Goal: Register for event/course

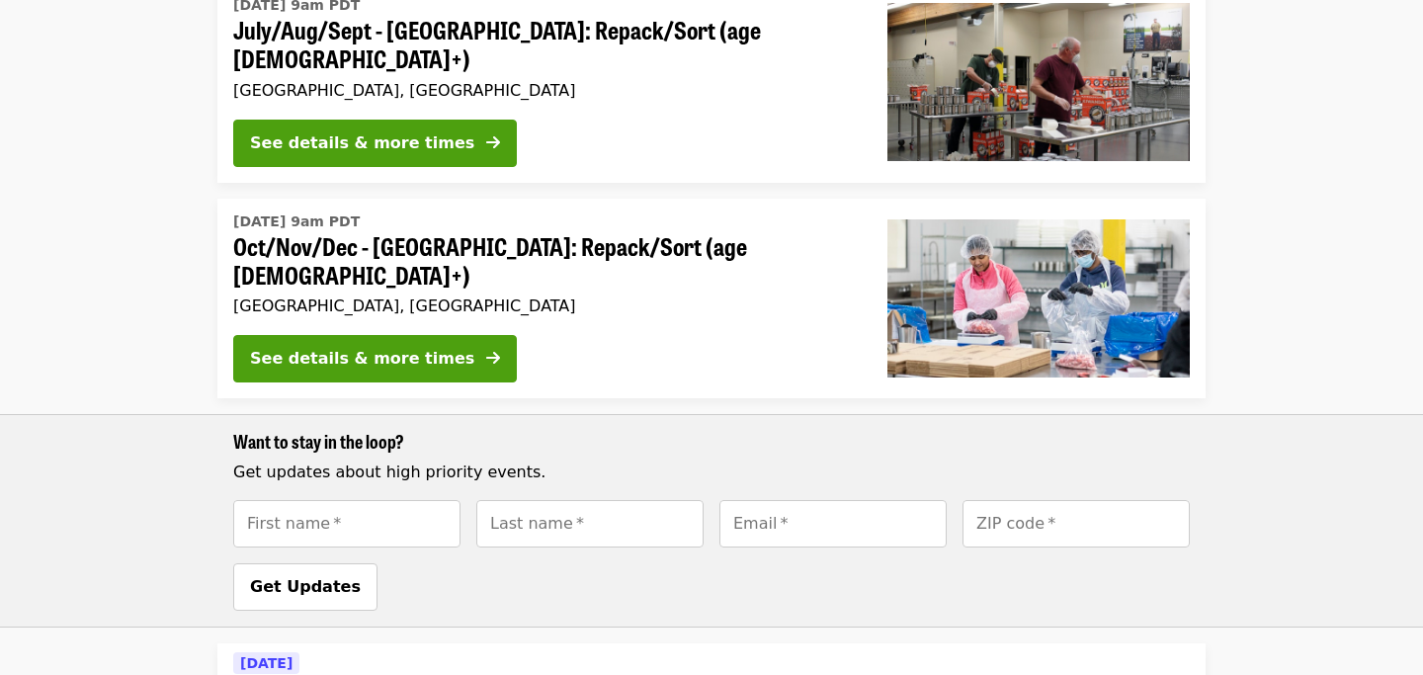
scroll to position [1132, 0]
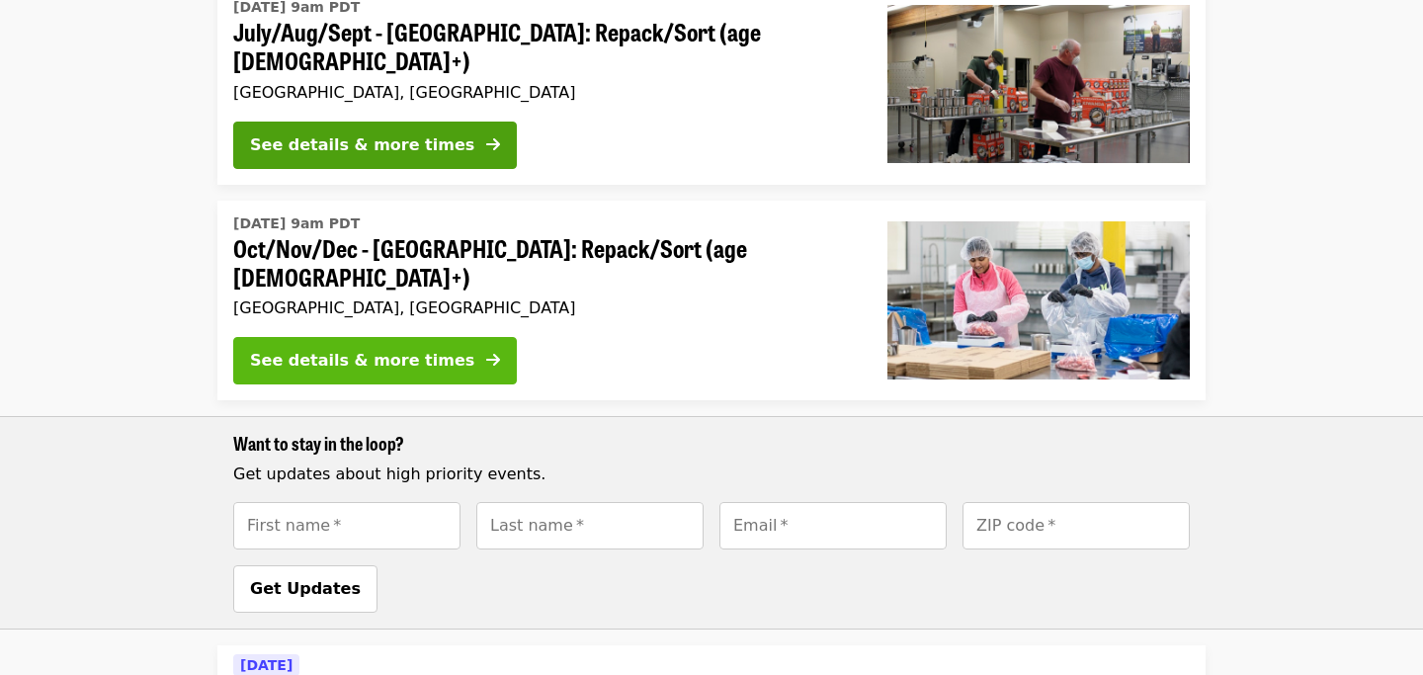
click at [377, 337] on button "See details & more times" at bounding box center [375, 360] width 284 height 47
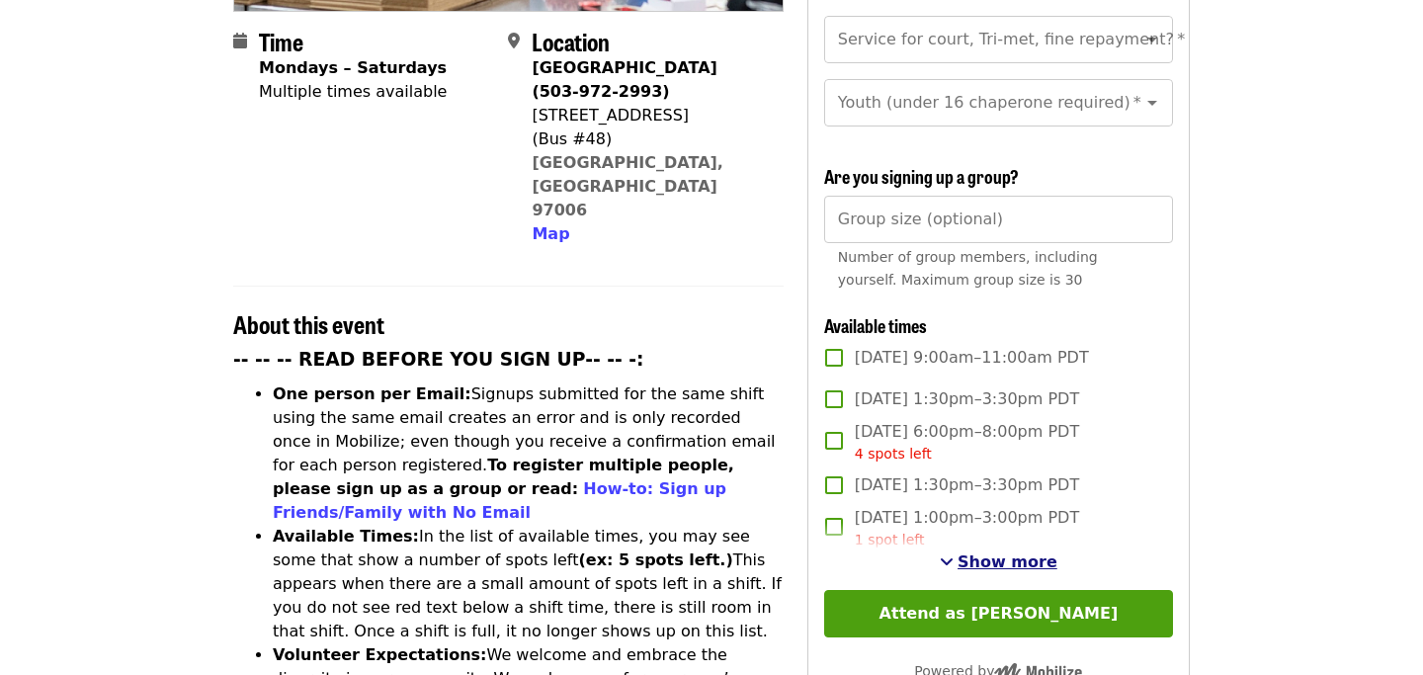
scroll to position [510, 0]
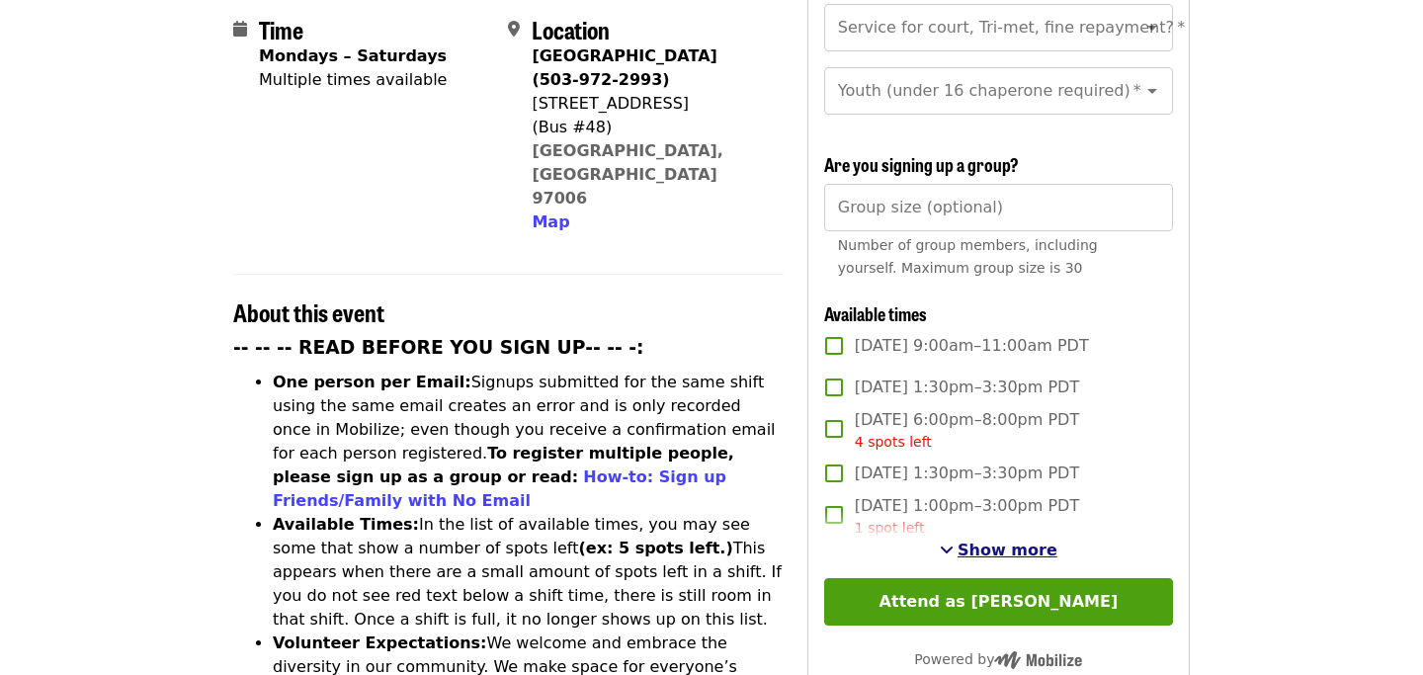
click at [984, 541] on span "Show more" at bounding box center [1008, 550] width 100 height 19
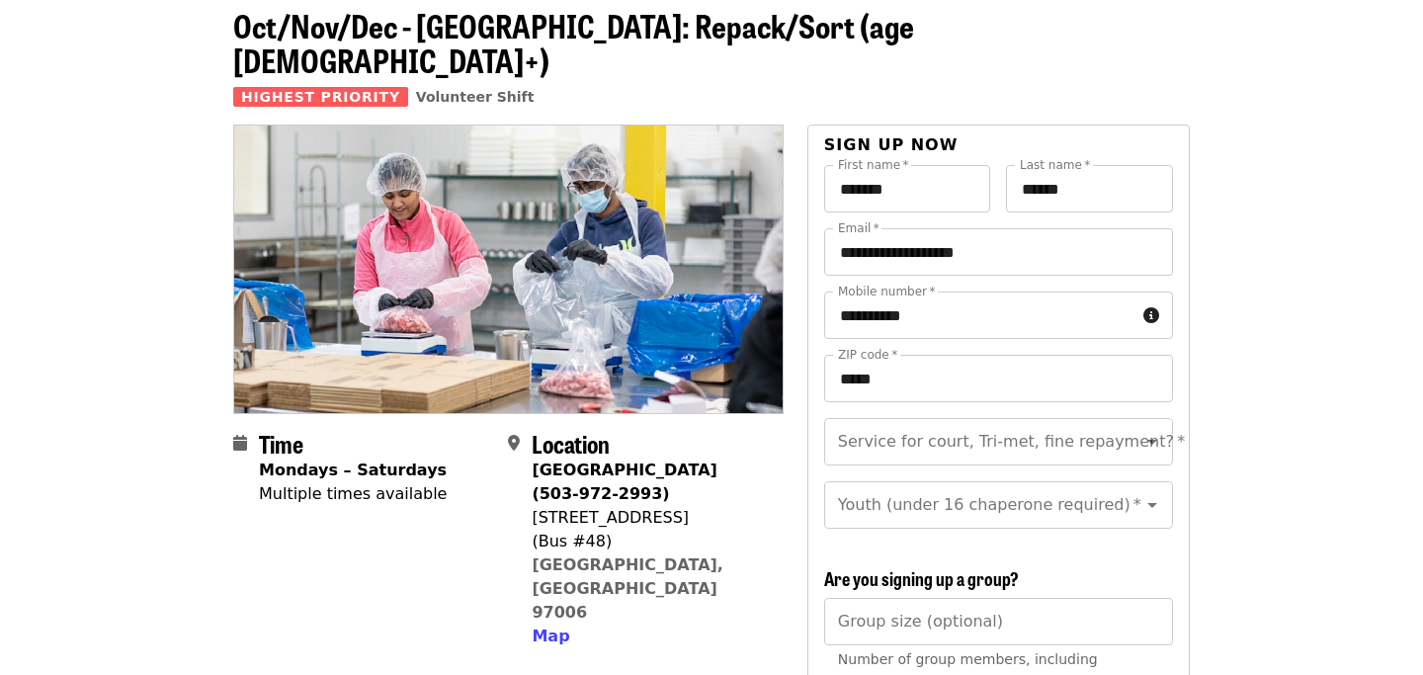
scroll to position [116, 0]
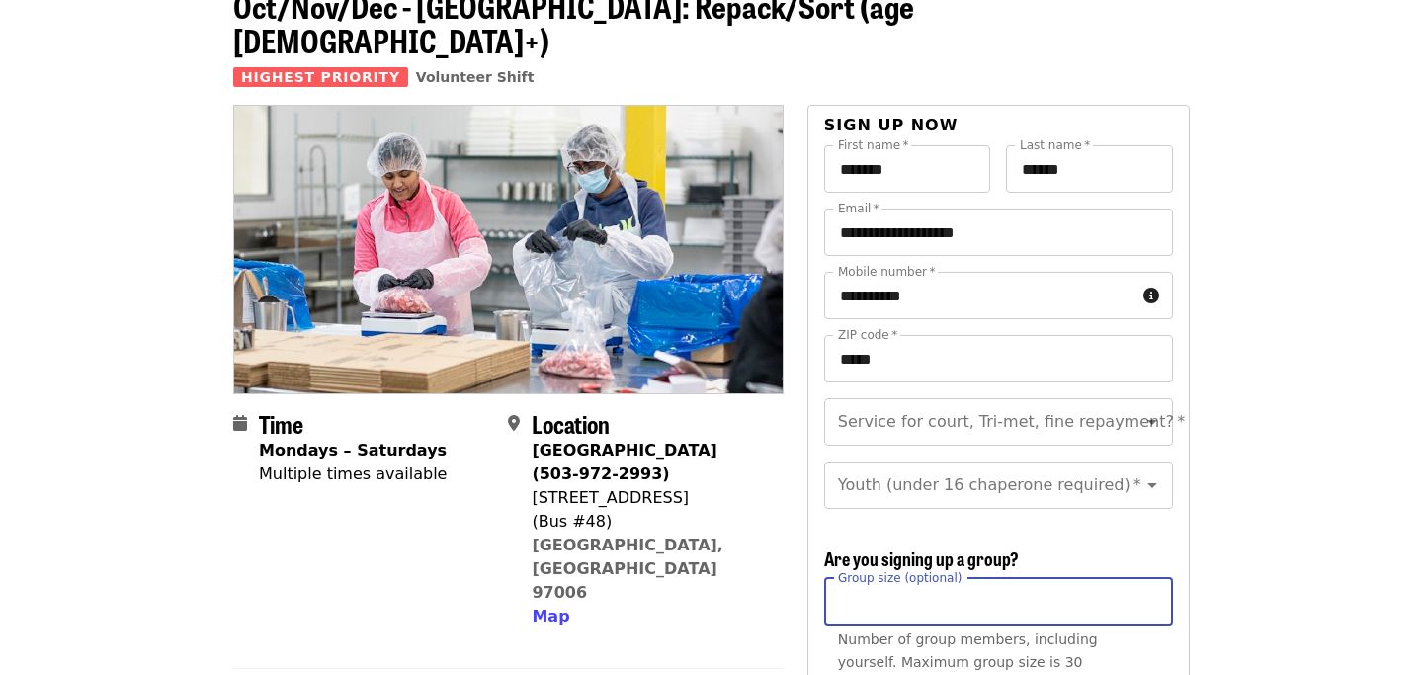
click at [971, 585] on input "Group size (optional)" at bounding box center [998, 601] width 349 height 47
type input "*"
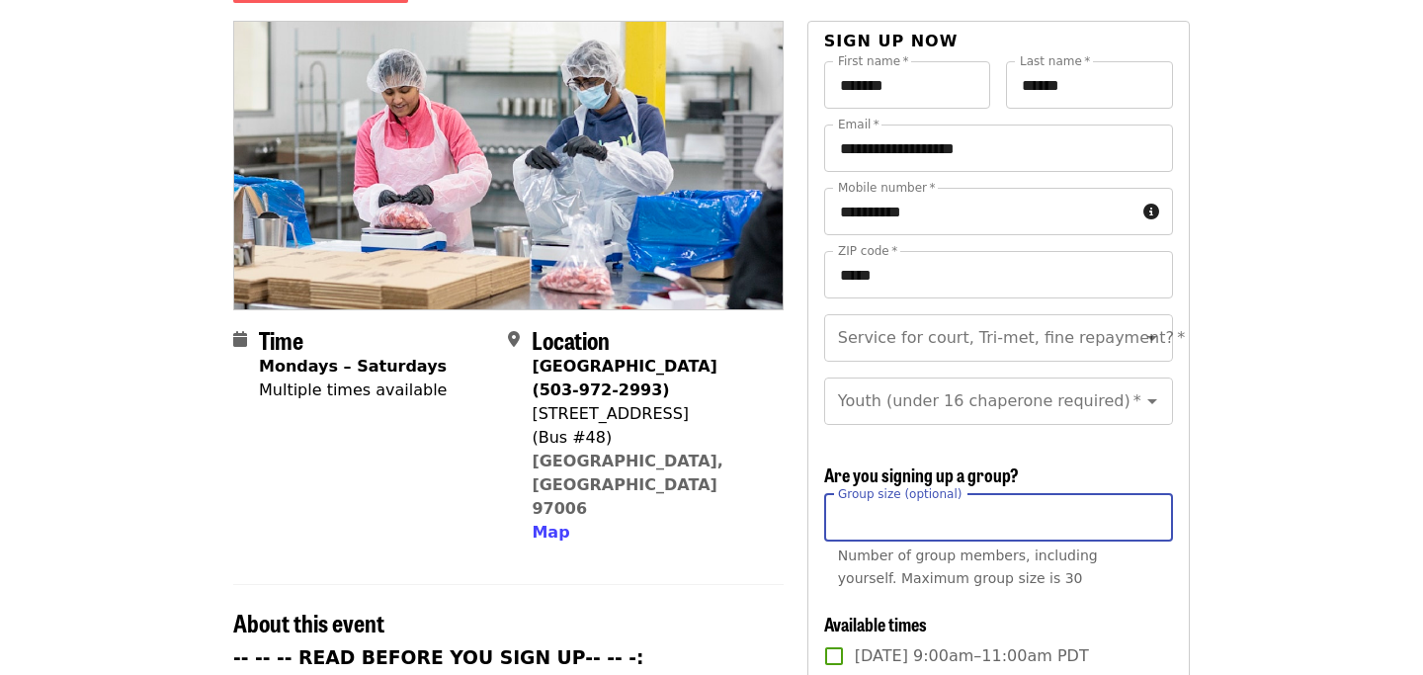
scroll to position [199, 0]
click at [855, 495] on input "*" at bounding box center [998, 518] width 349 height 47
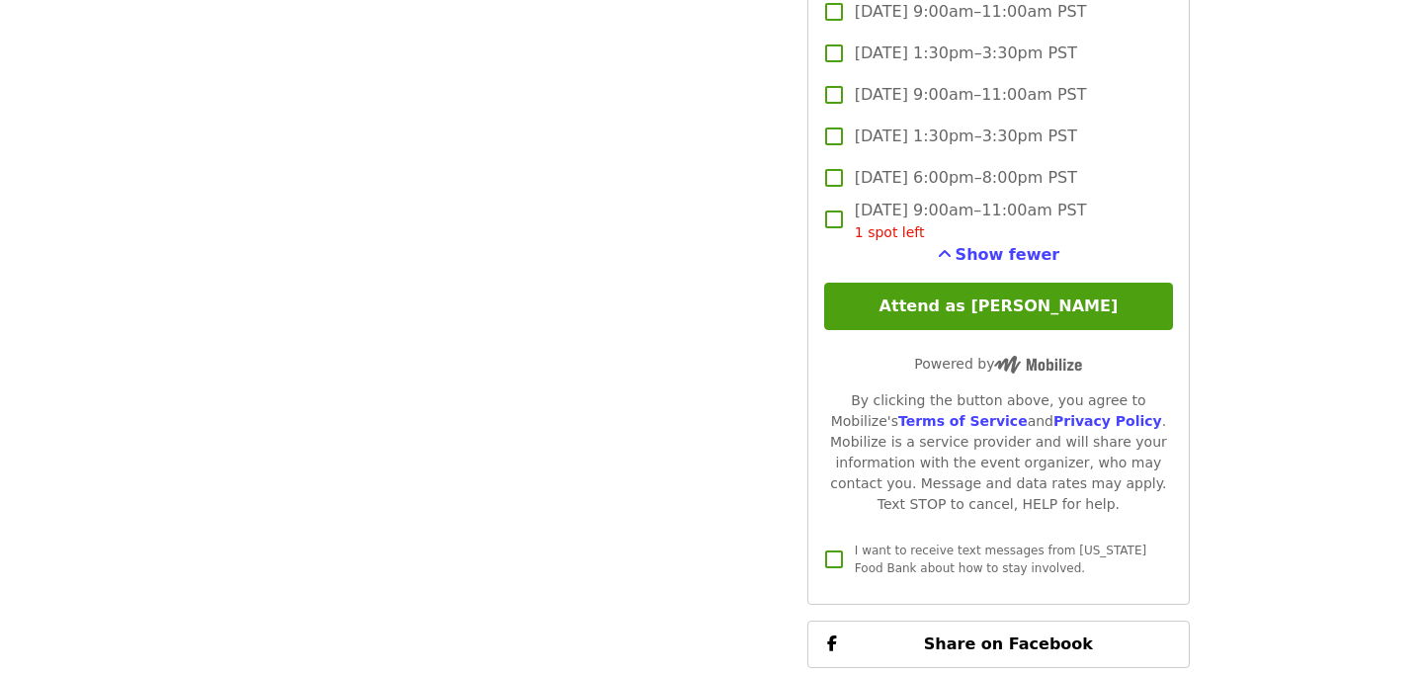
scroll to position [5492, 0]
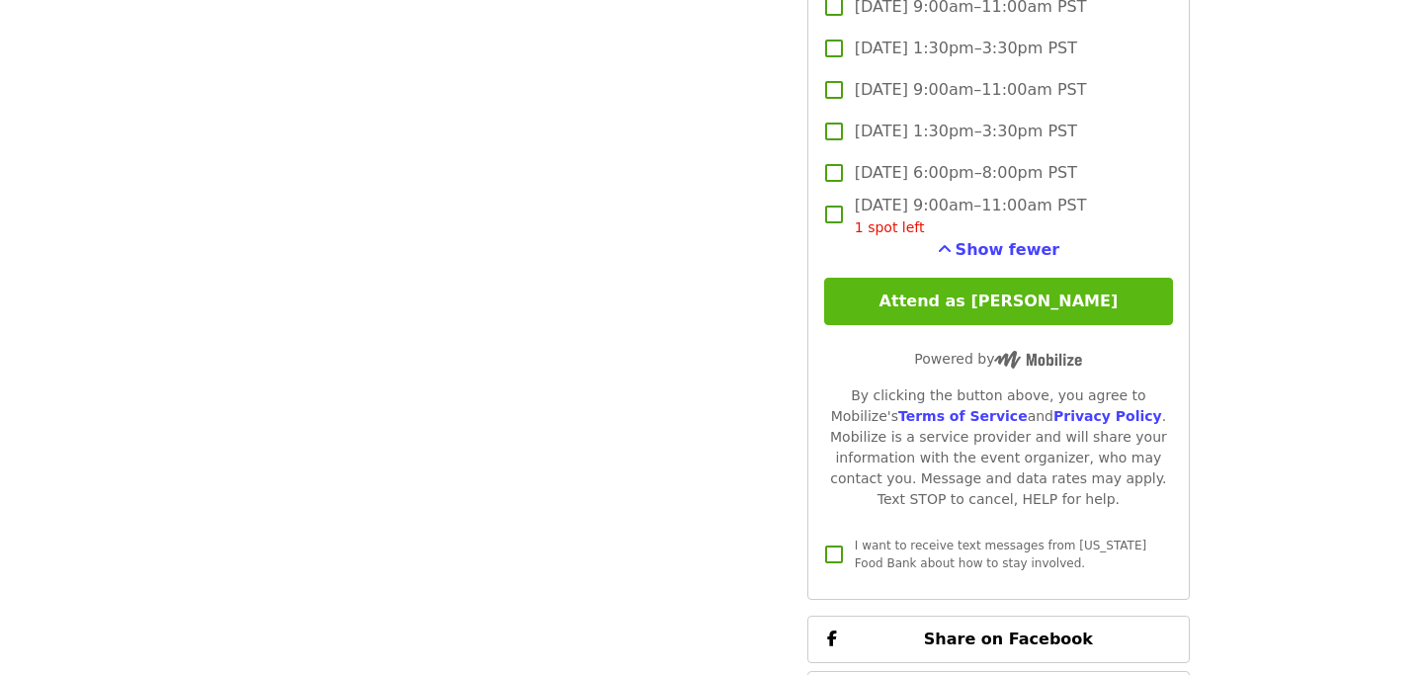
type input "*"
click at [1003, 278] on button "Attend as [PERSON_NAME]" at bounding box center [998, 301] width 349 height 47
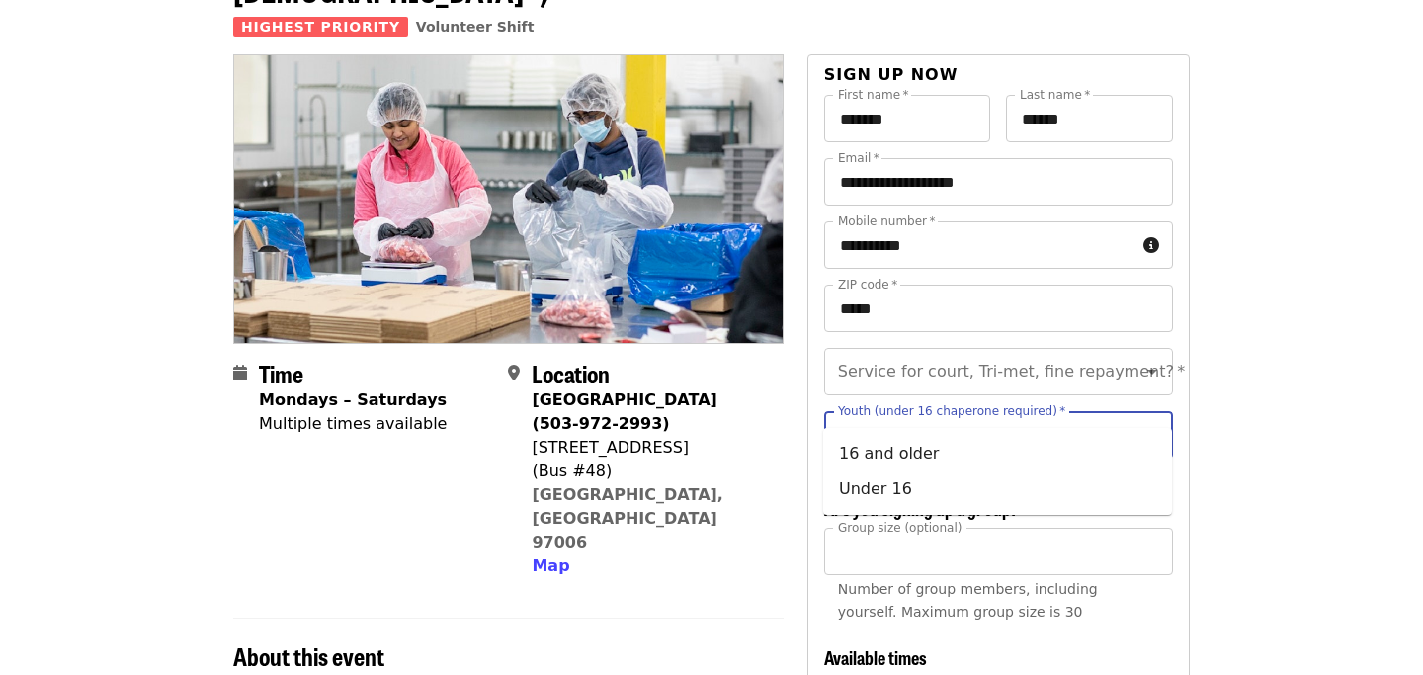
click at [894, 416] on input "Youth (under 16 chaperone required)   *" at bounding box center [974, 435] width 269 height 38
click at [857, 502] on li "Under 16" at bounding box center [997, 489] width 349 height 36
type input "********"
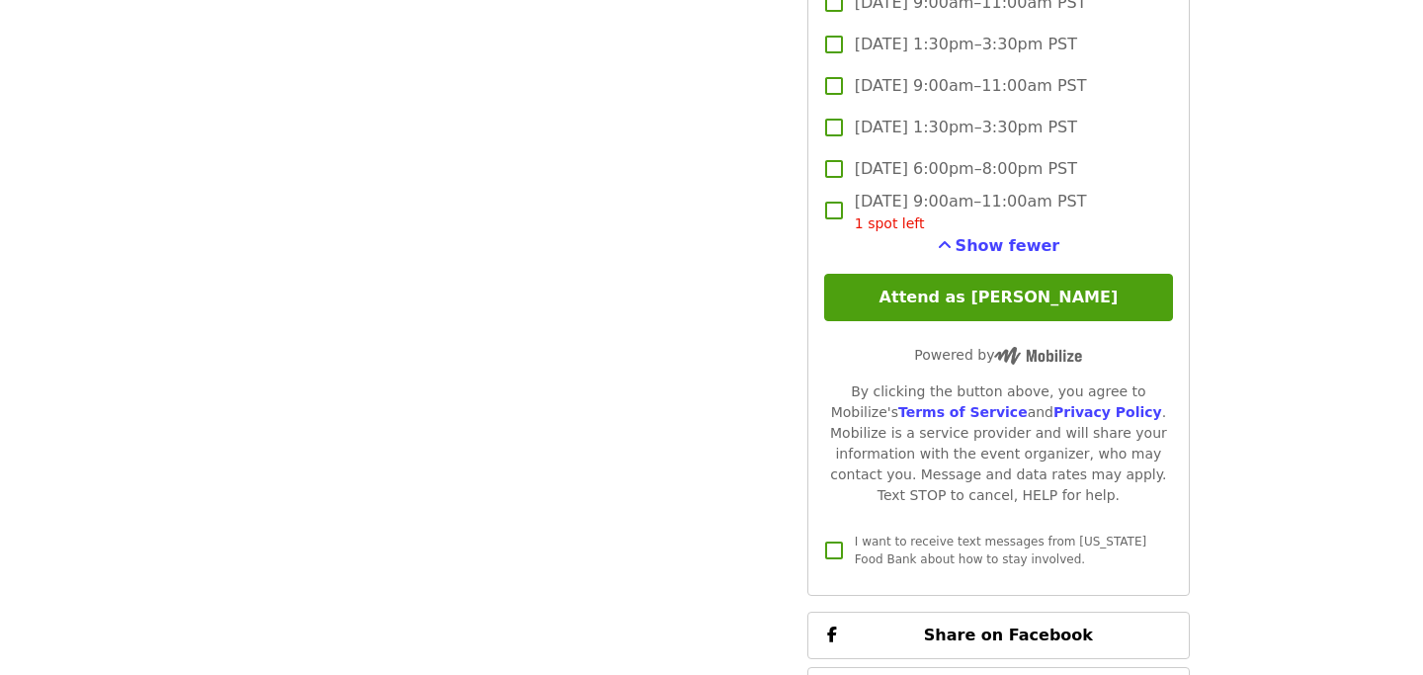
scroll to position [5506, 0]
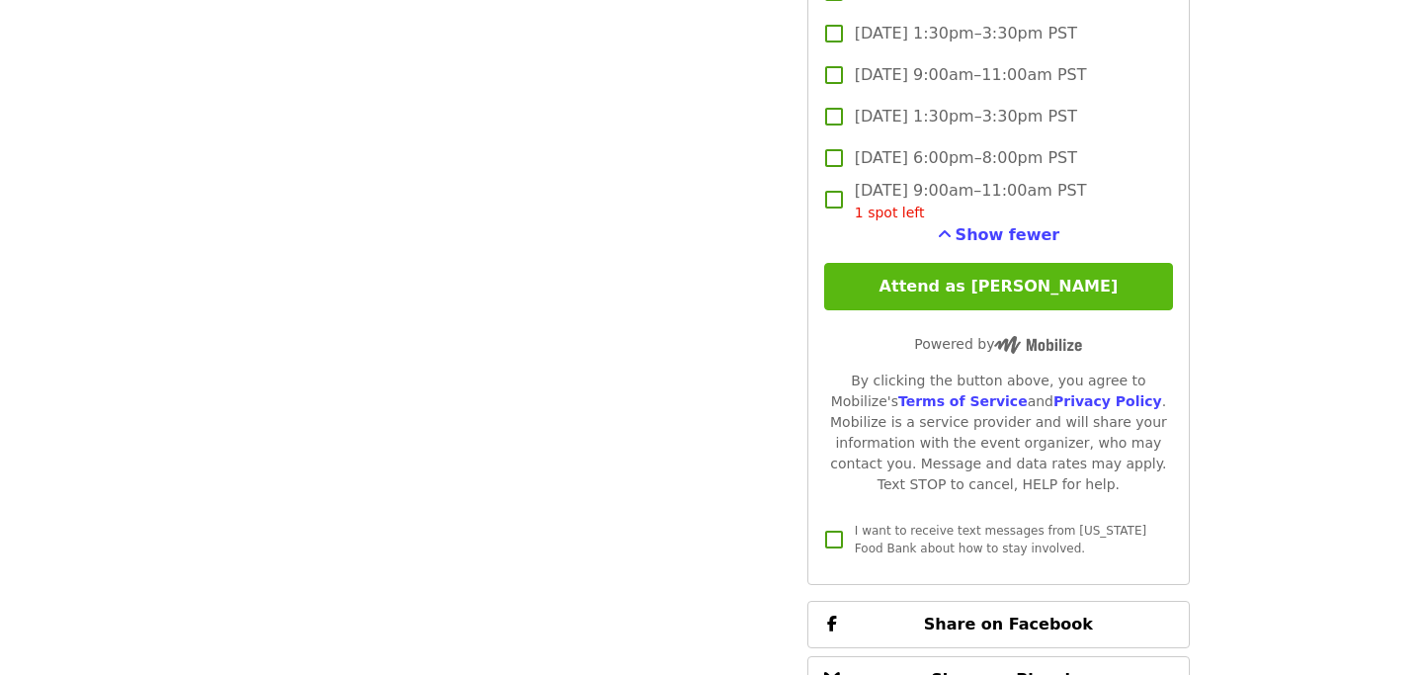
click at [1049, 263] on button "Attend as [PERSON_NAME]" at bounding box center [998, 286] width 349 height 47
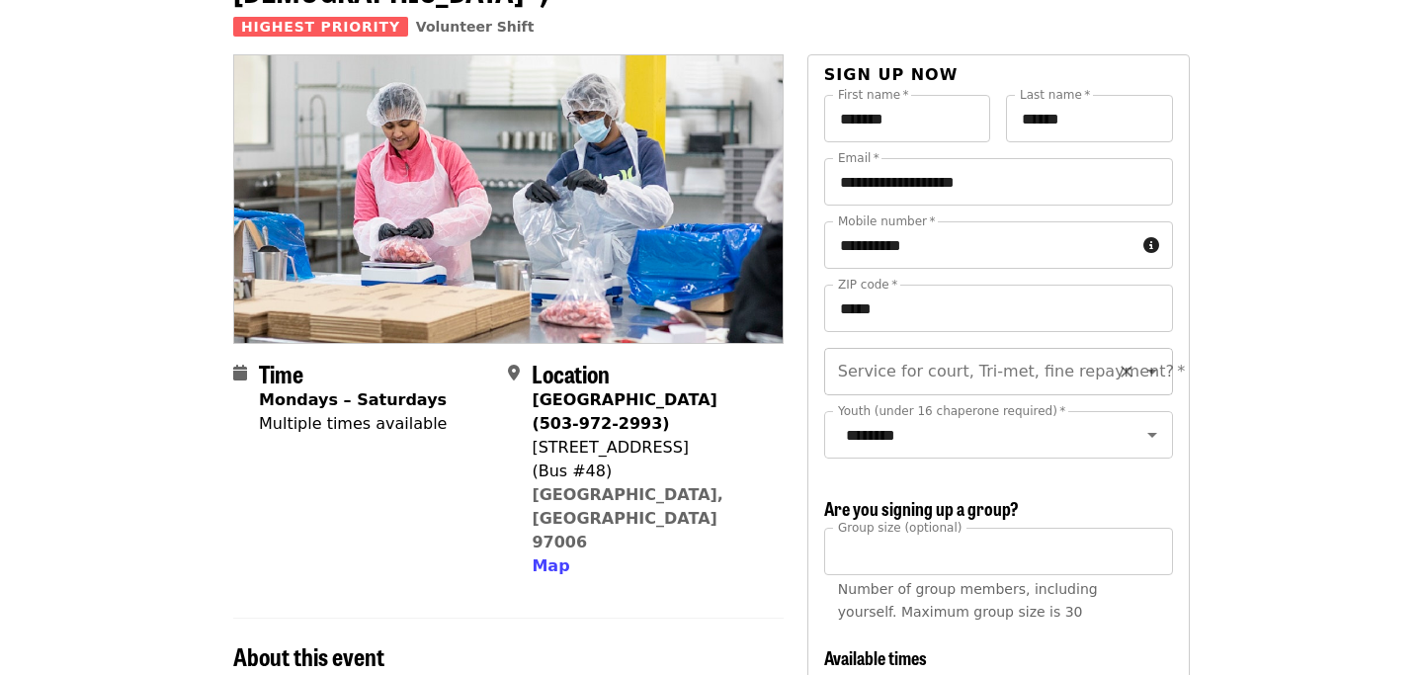
click at [1151, 360] on icon "Open" at bounding box center [1152, 372] width 24 height 24
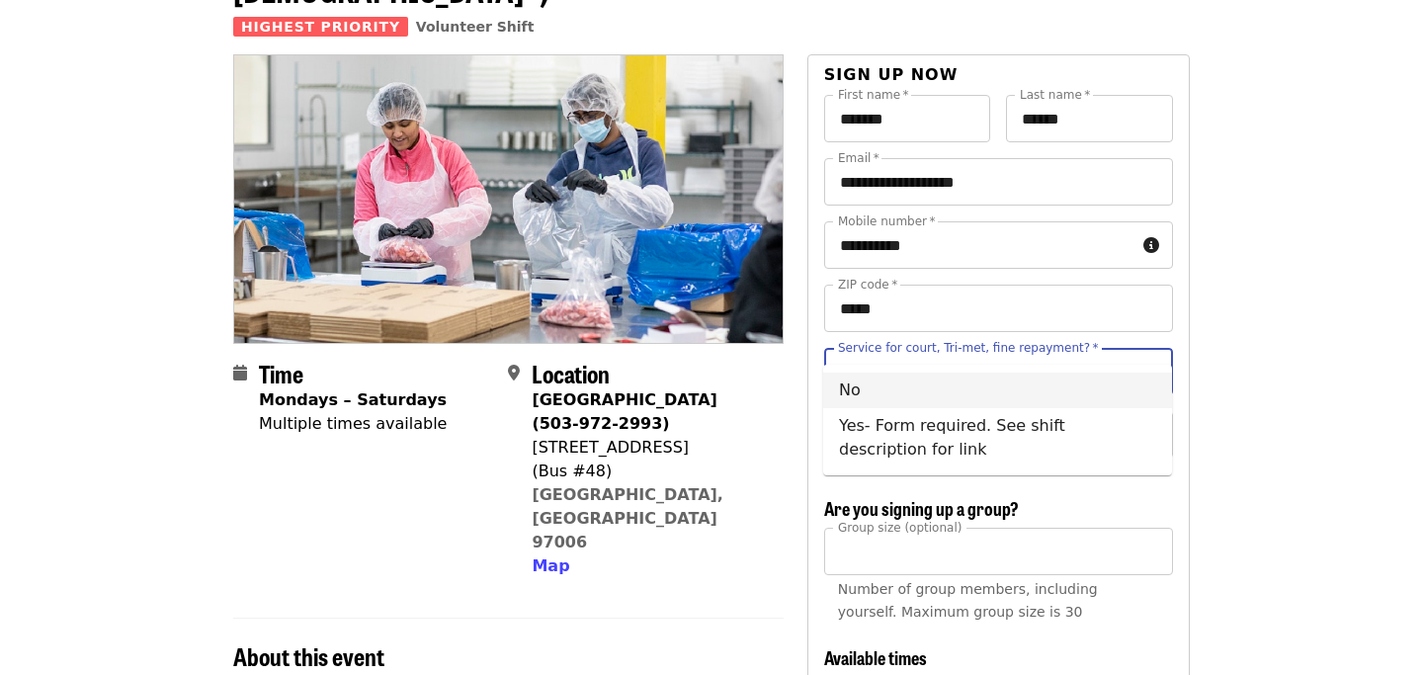
click at [1003, 378] on li "No" at bounding box center [997, 391] width 349 height 36
type input "**"
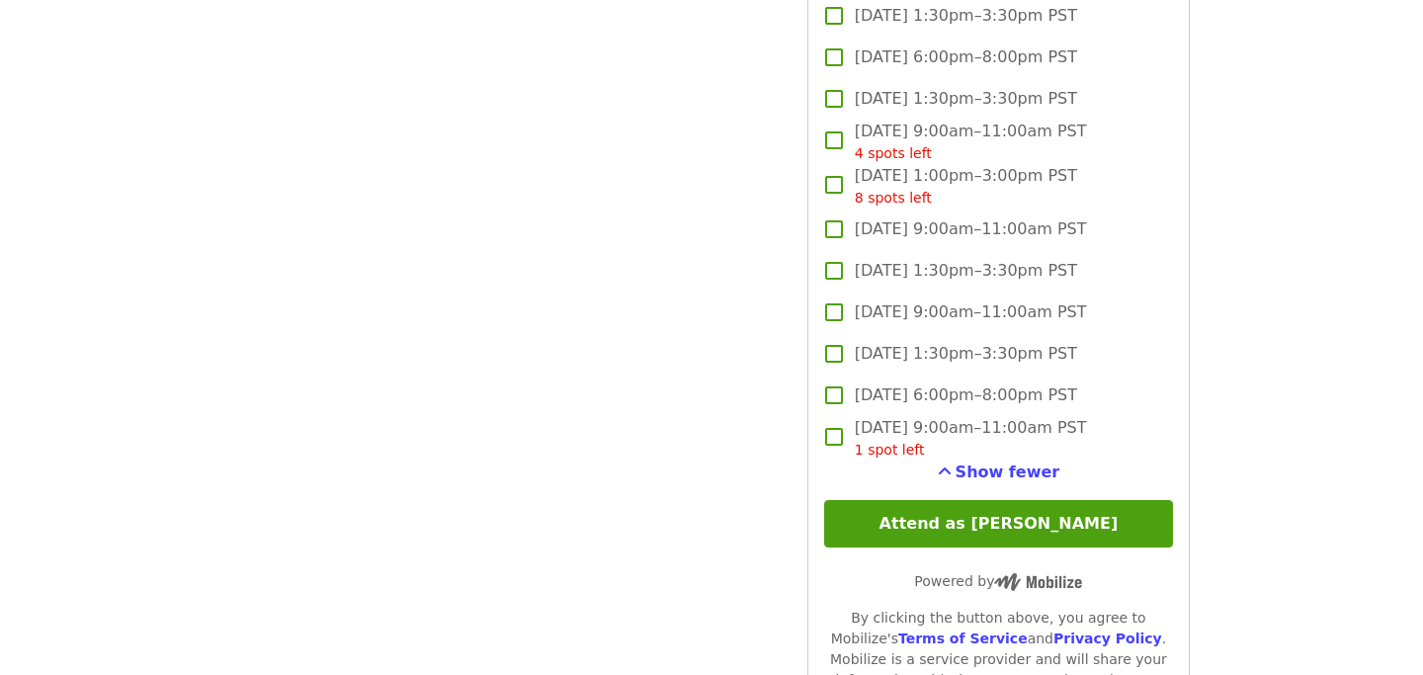
scroll to position [5271, 0]
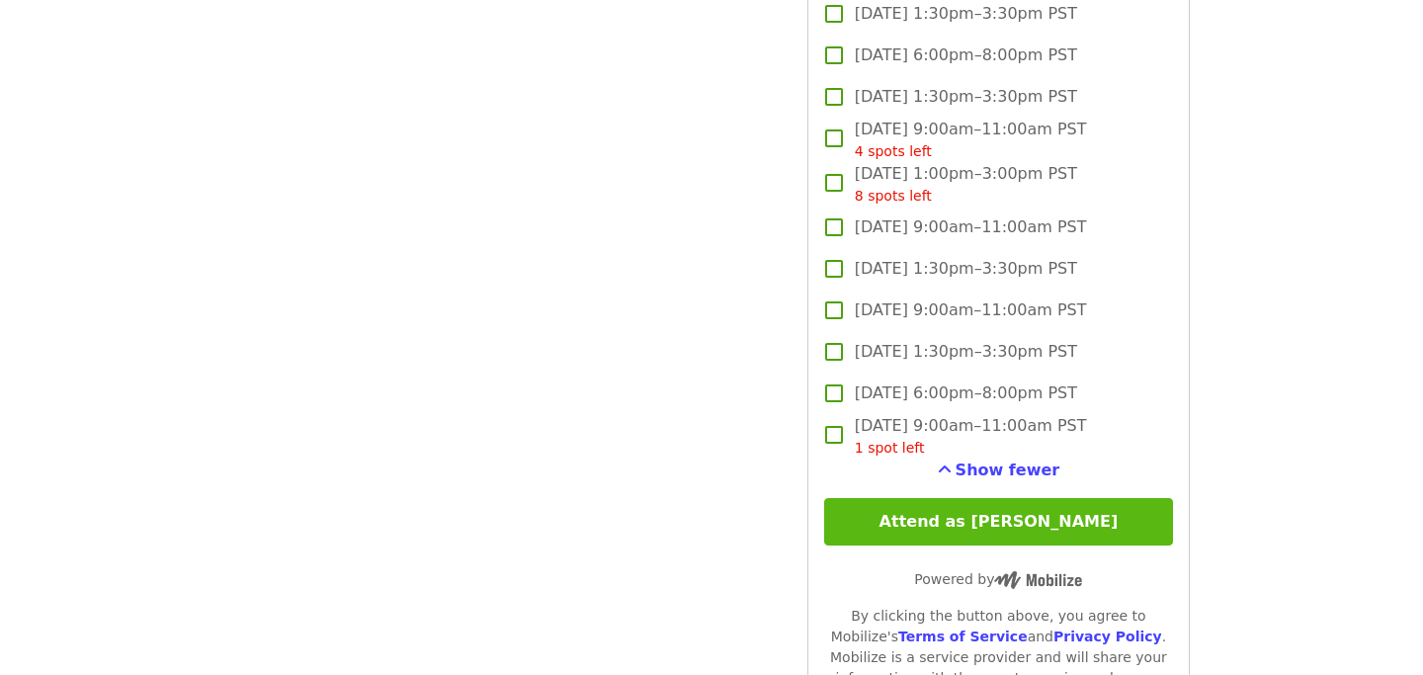
click at [987, 508] on button "Attend as [PERSON_NAME]" at bounding box center [998, 521] width 349 height 47
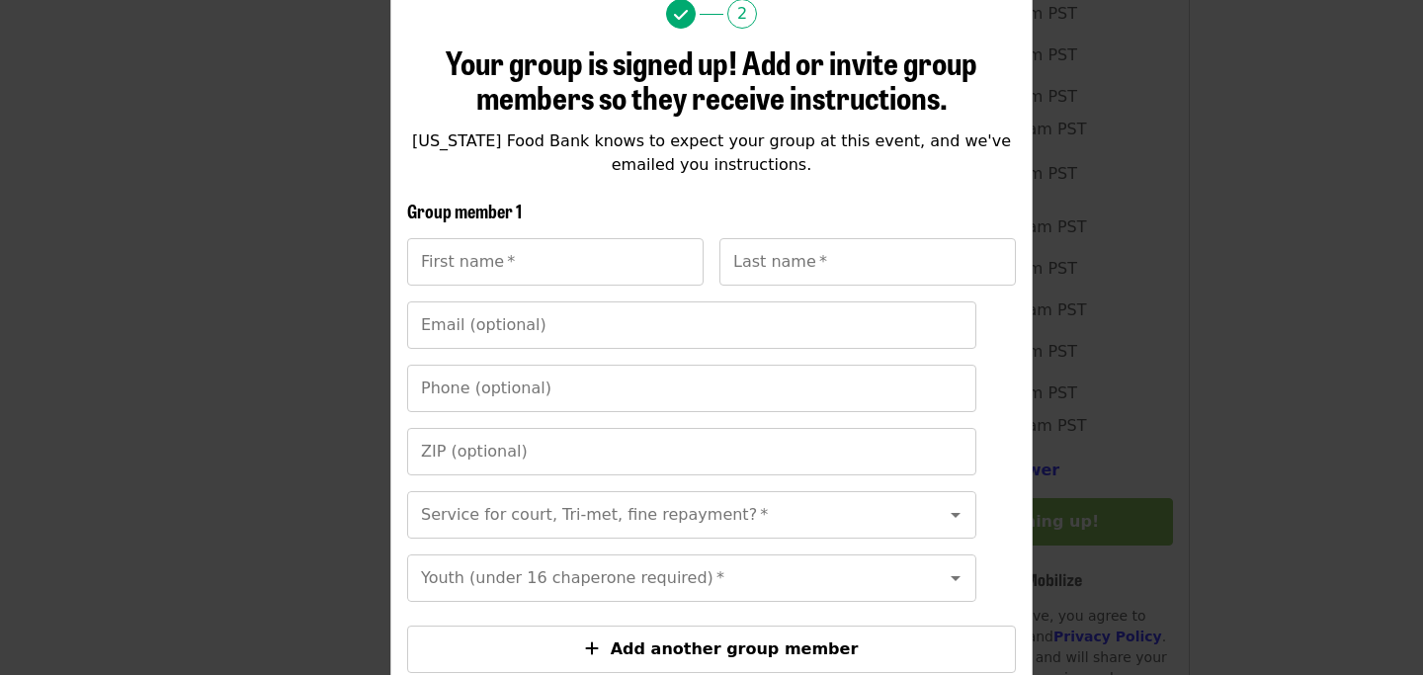
scroll to position [193, 0]
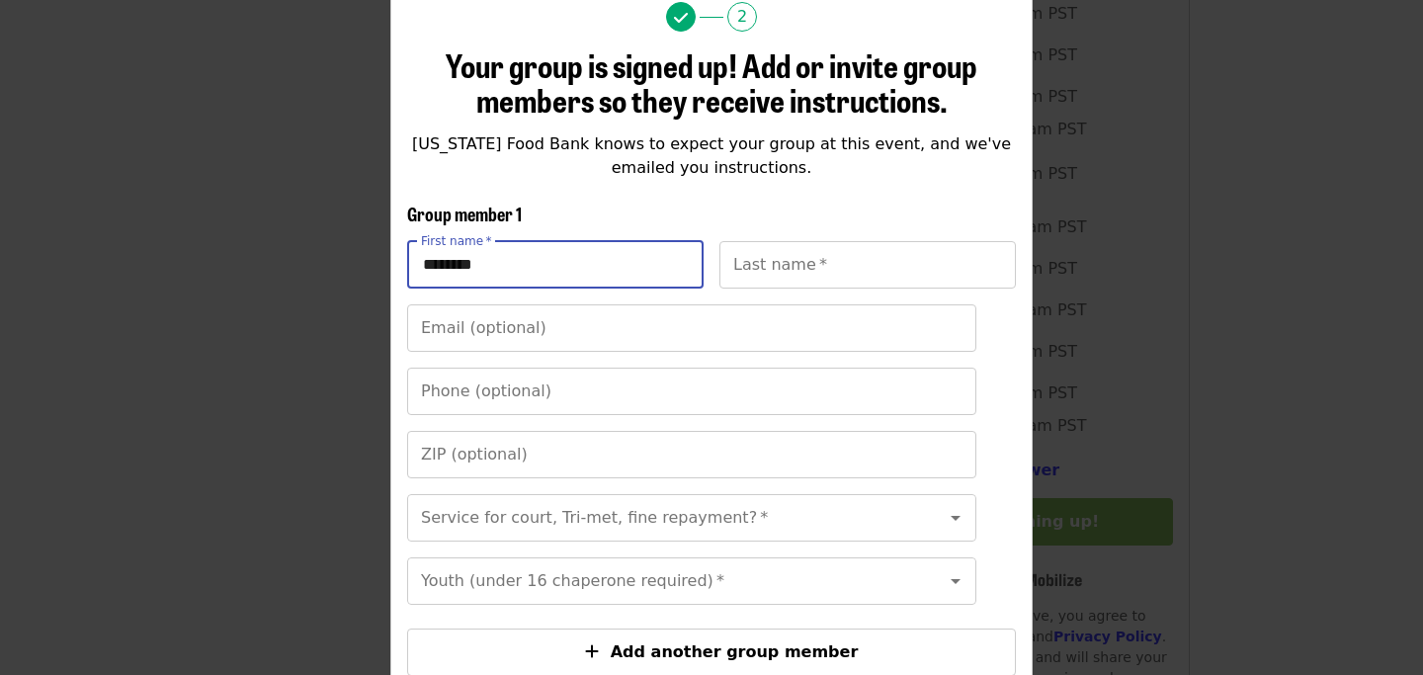
type input "*******"
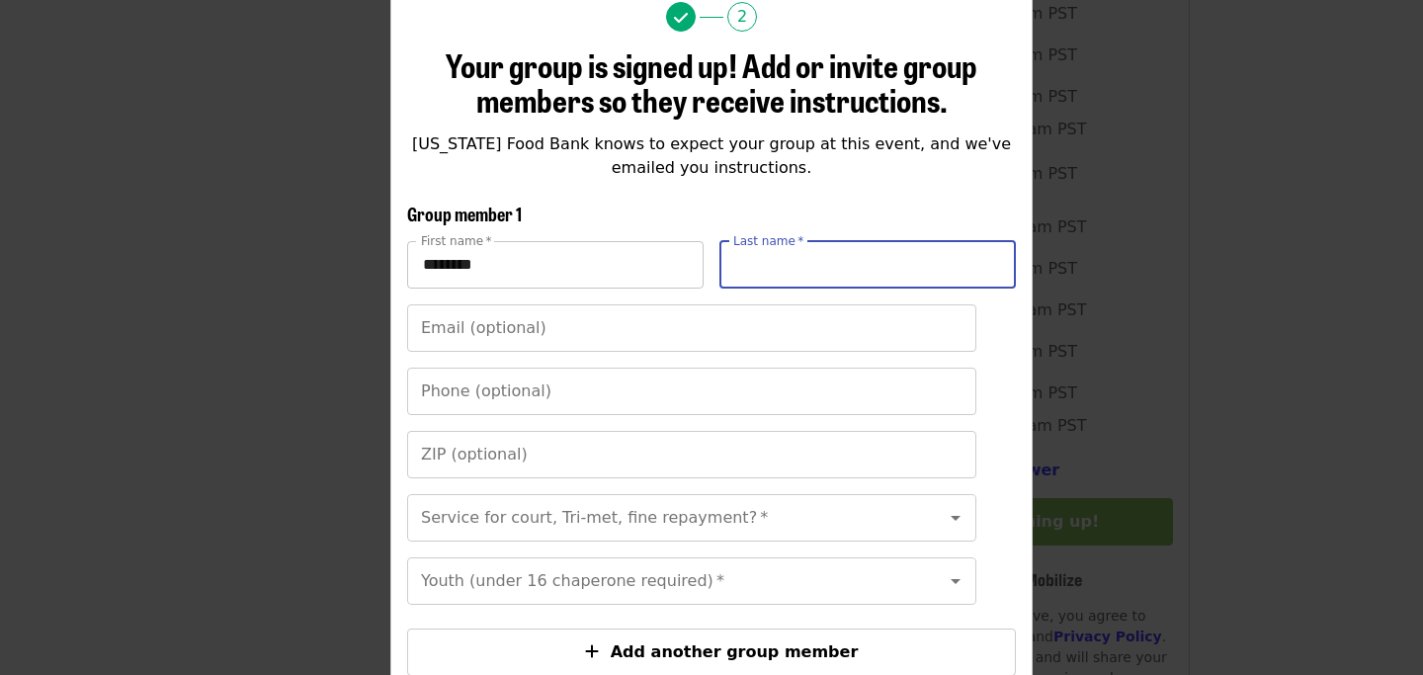
type input "*"
type input "******"
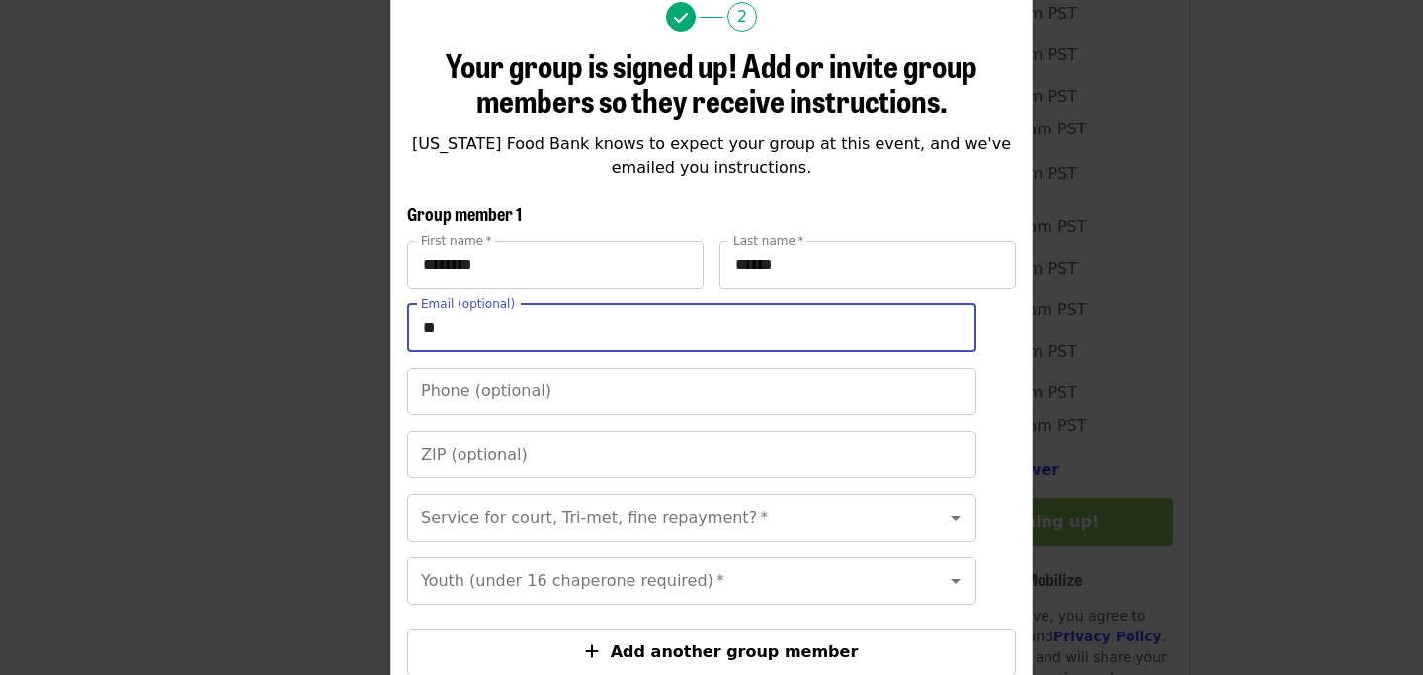
type input "*"
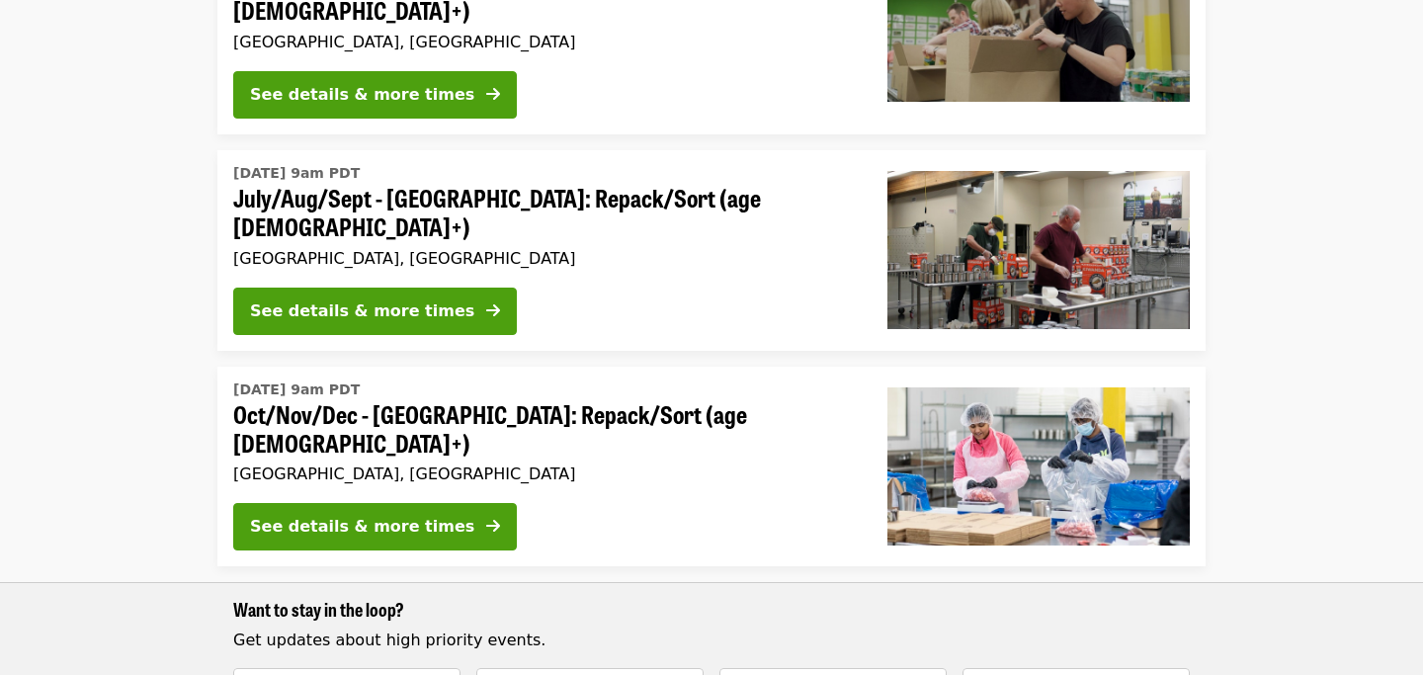
scroll to position [971, 0]
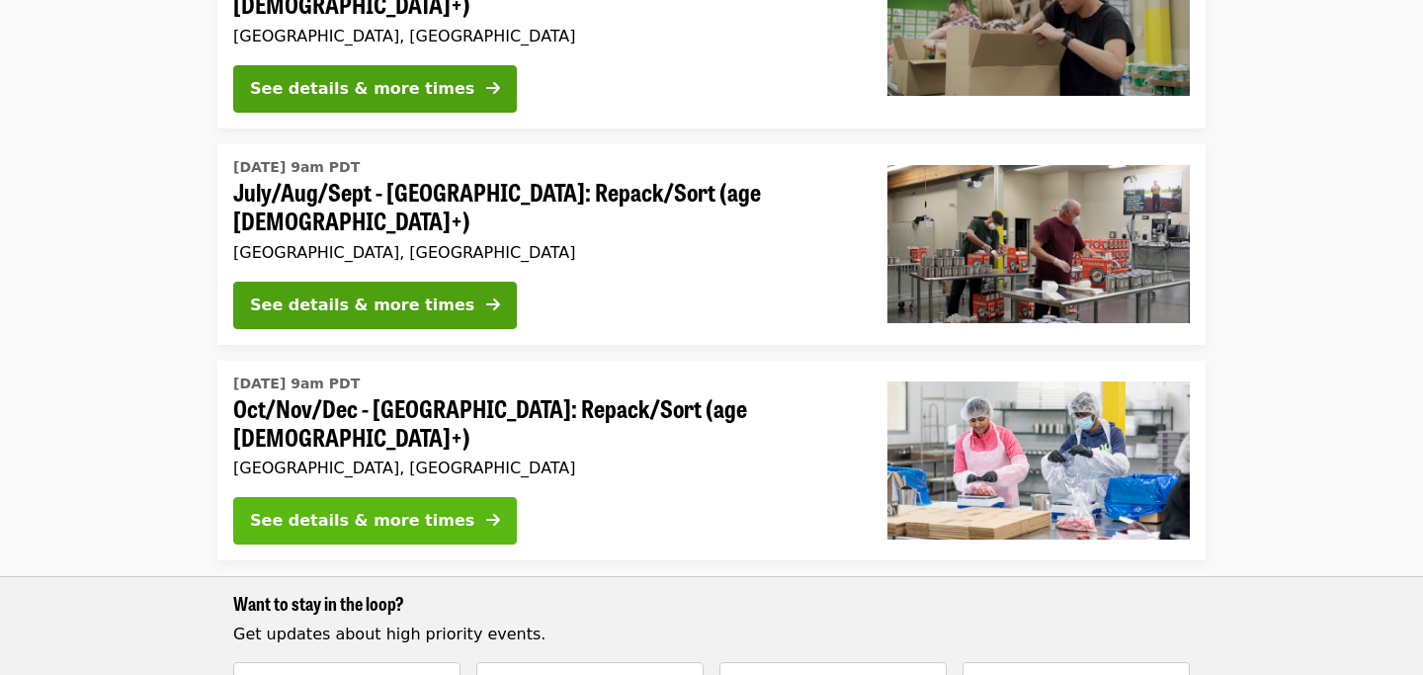
click at [334, 509] on div "See details & more times" at bounding box center [362, 521] width 224 height 24
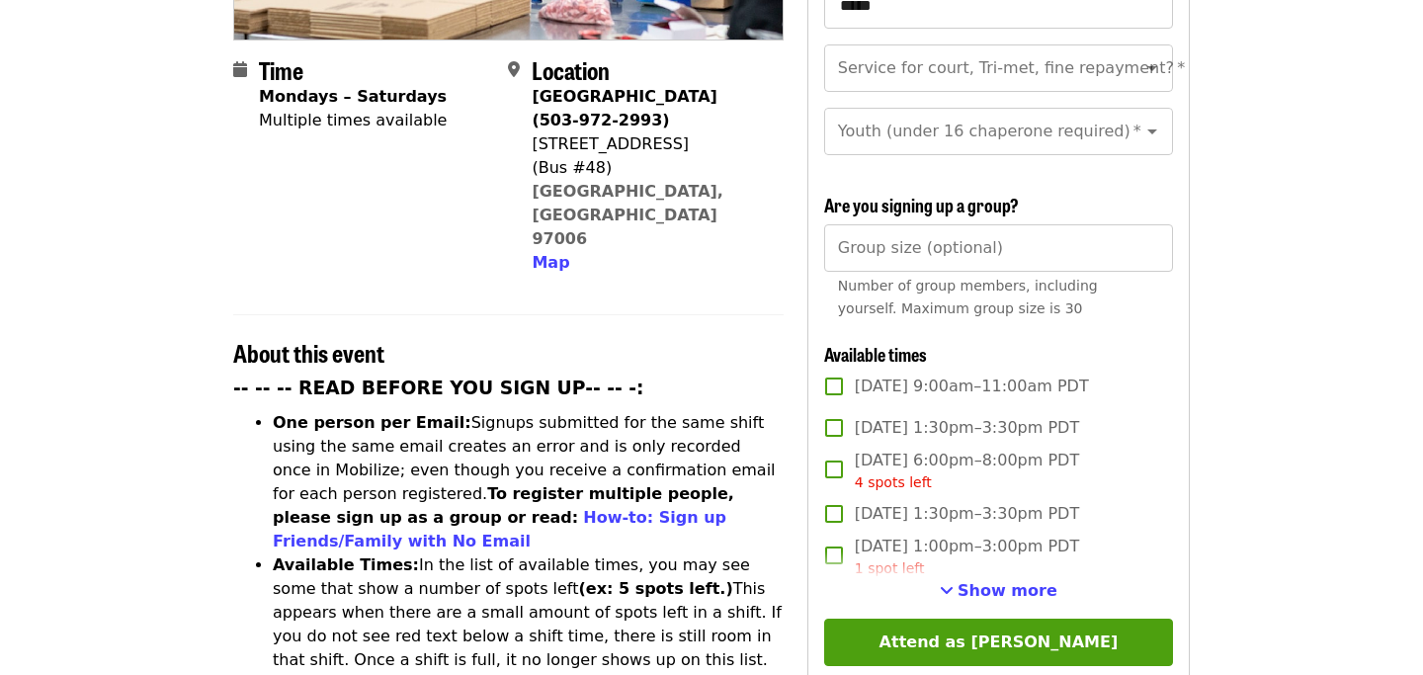
scroll to position [410, 0]
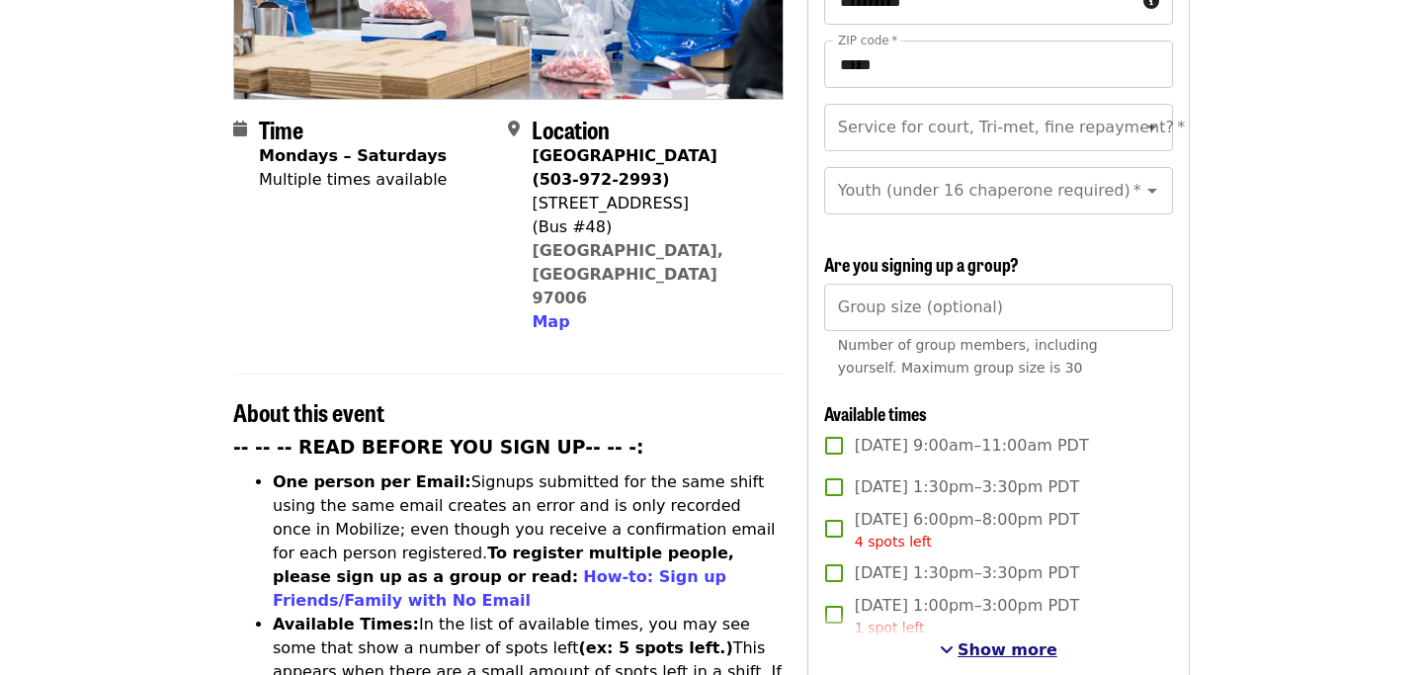
click at [983, 640] on span "Show more" at bounding box center [1008, 649] width 100 height 19
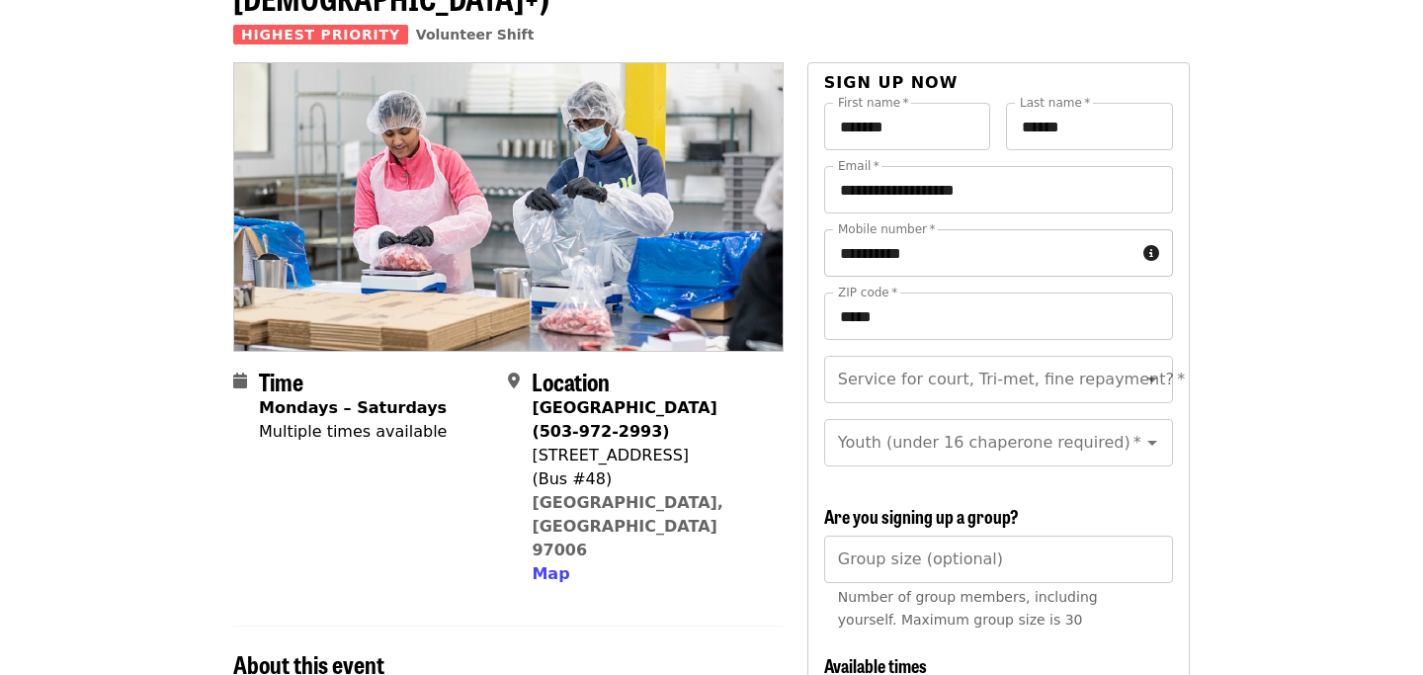
scroll to position [188, 0]
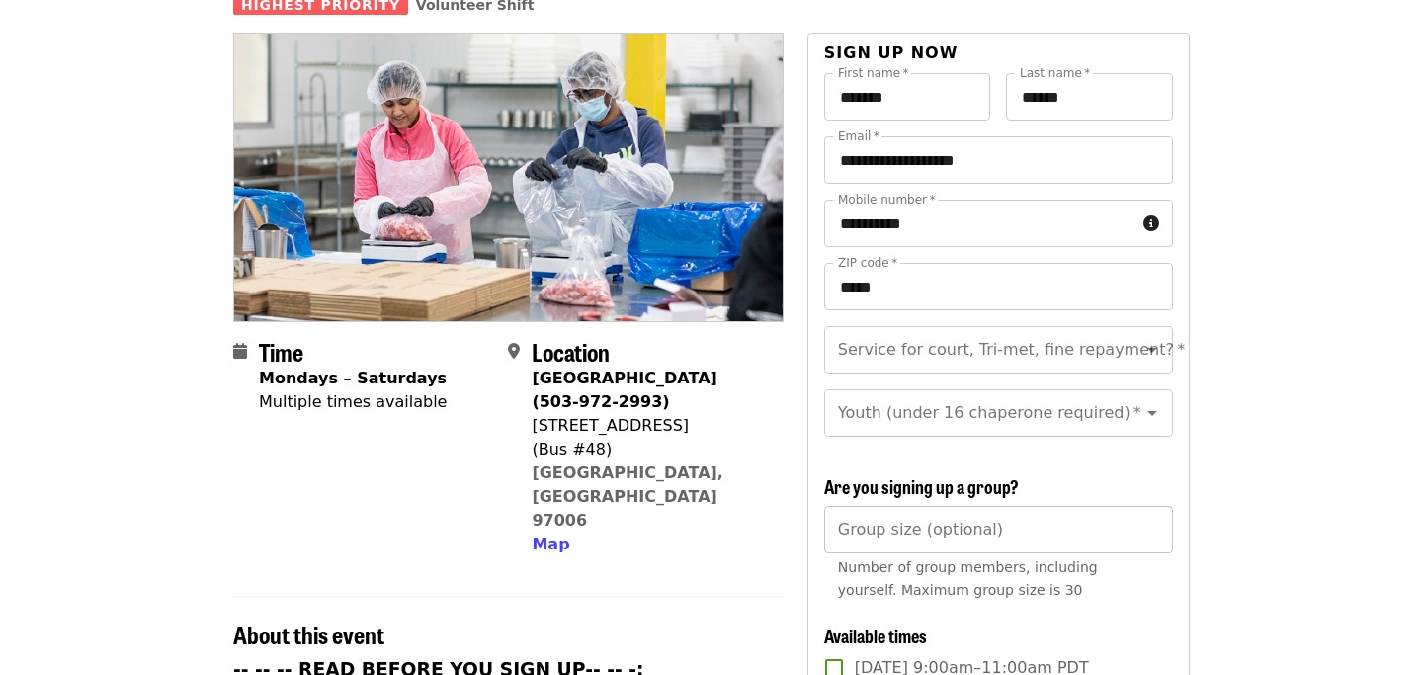
click at [917, 509] on input "Group size (optional)" at bounding box center [998, 529] width 349 height 47
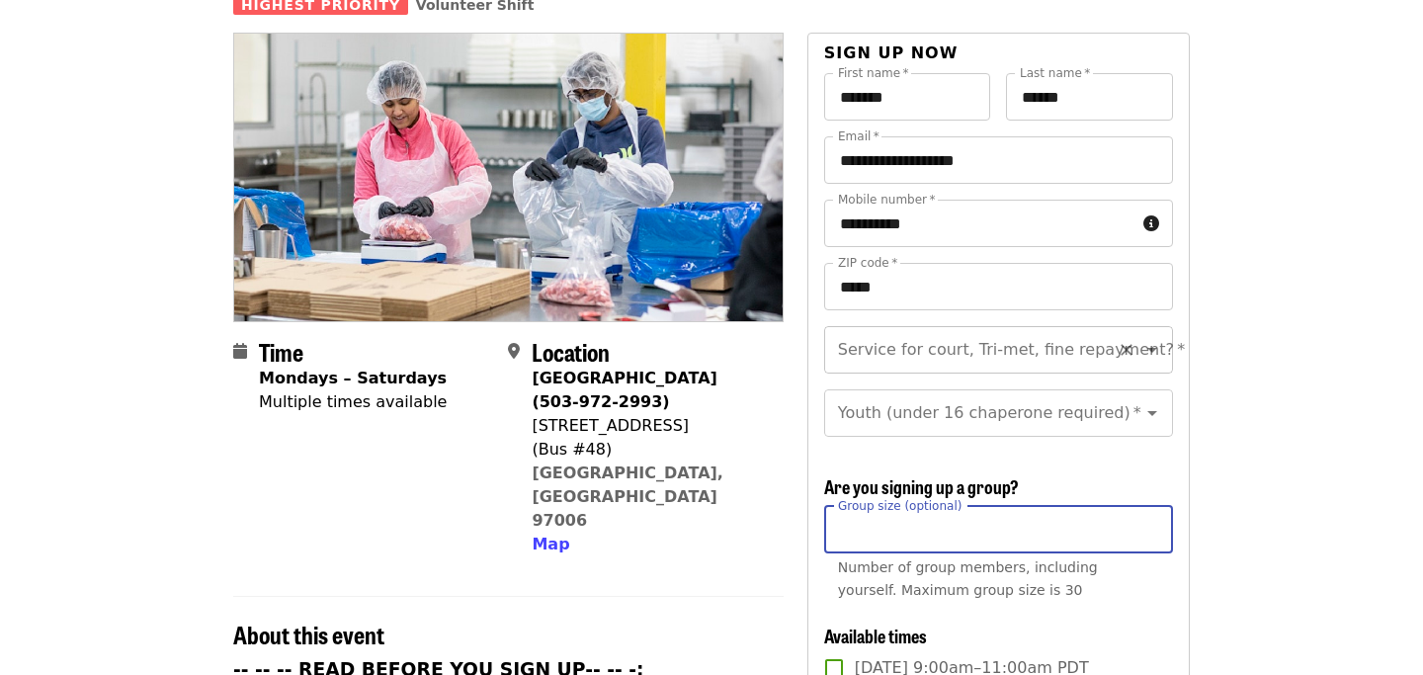
type input "*"
click at [956, 326] on div "Service for court, Tri-met, fine repayment?   * Service for court, Tri-met, fin…" at bounding box center [998, 349] width 349 height 47
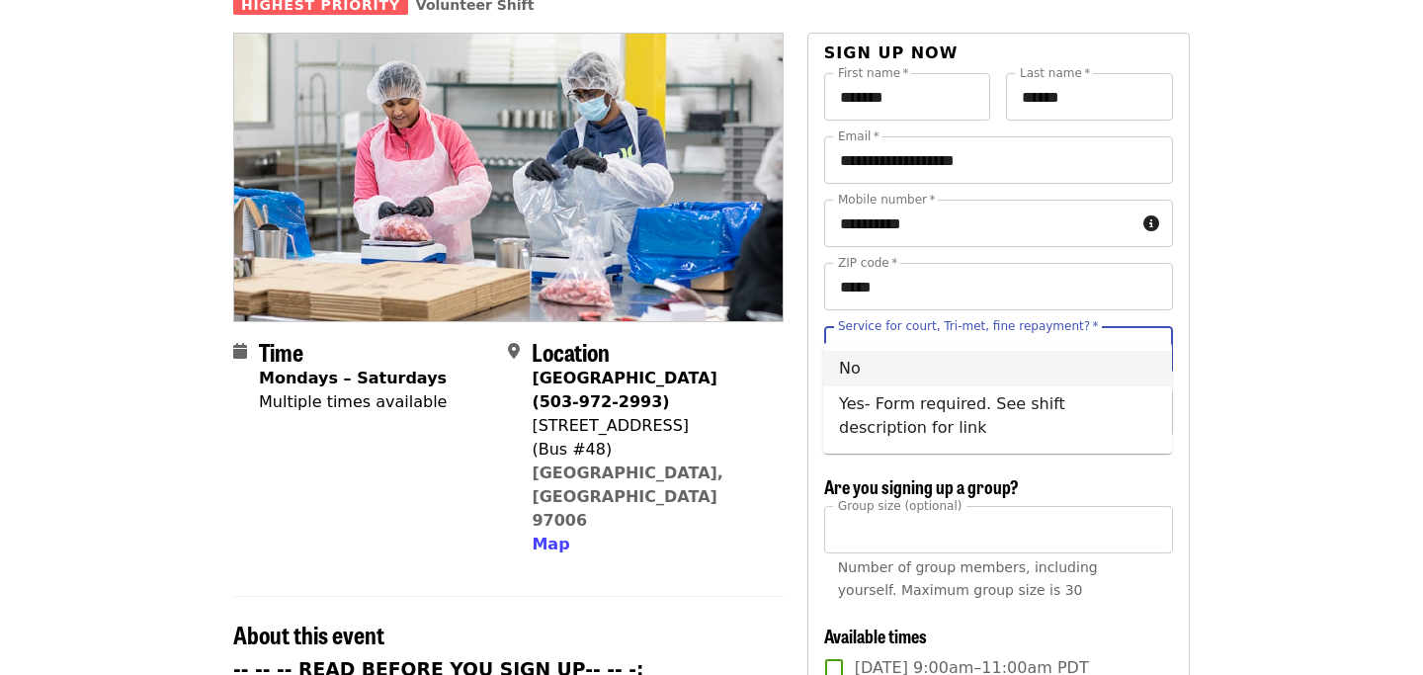
click at [890, 367] on li "No" at bounding box center [997, 369] width 349 height 36
type input "**"
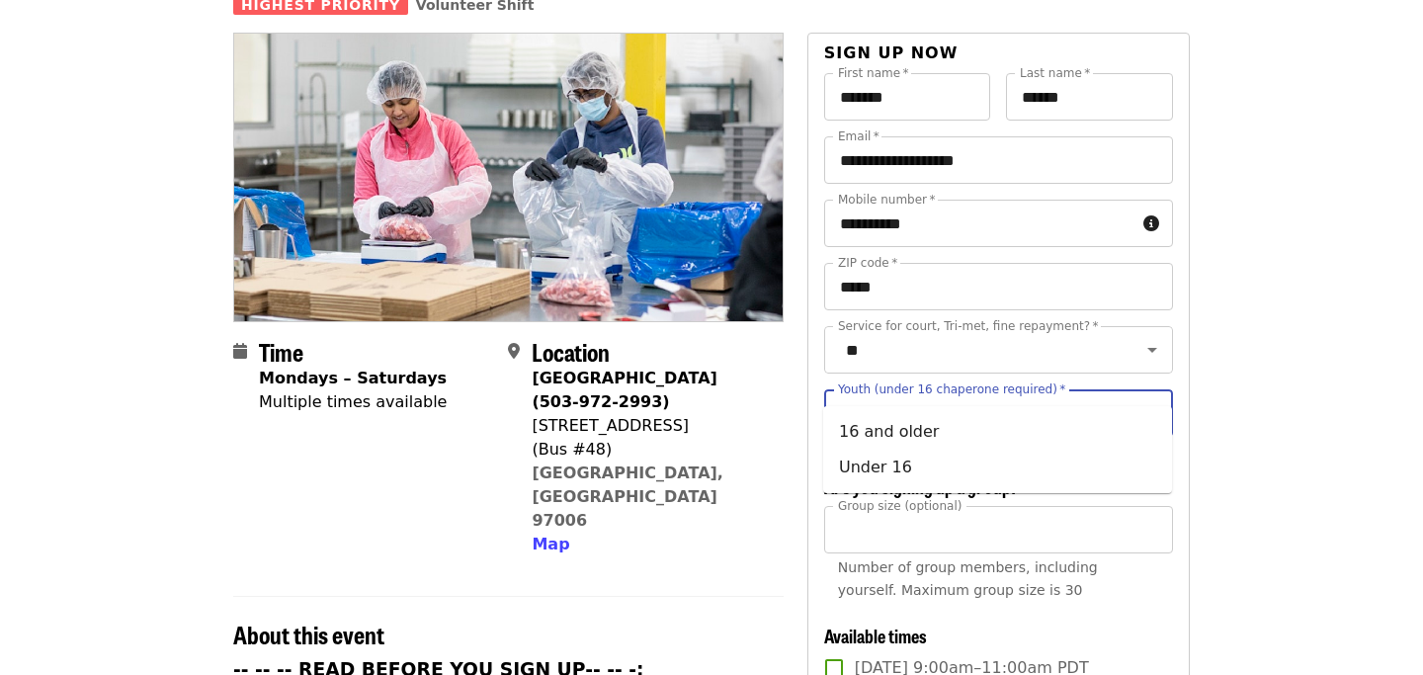
click at [885, 394] on input "Youth (under 16 chaperone required)   *" at bounding box center [974, 413] width 269 height 38
click at [867, 470] on li "Under 16" at bounding box center [997, 468] width 349 height 36
type input "********"
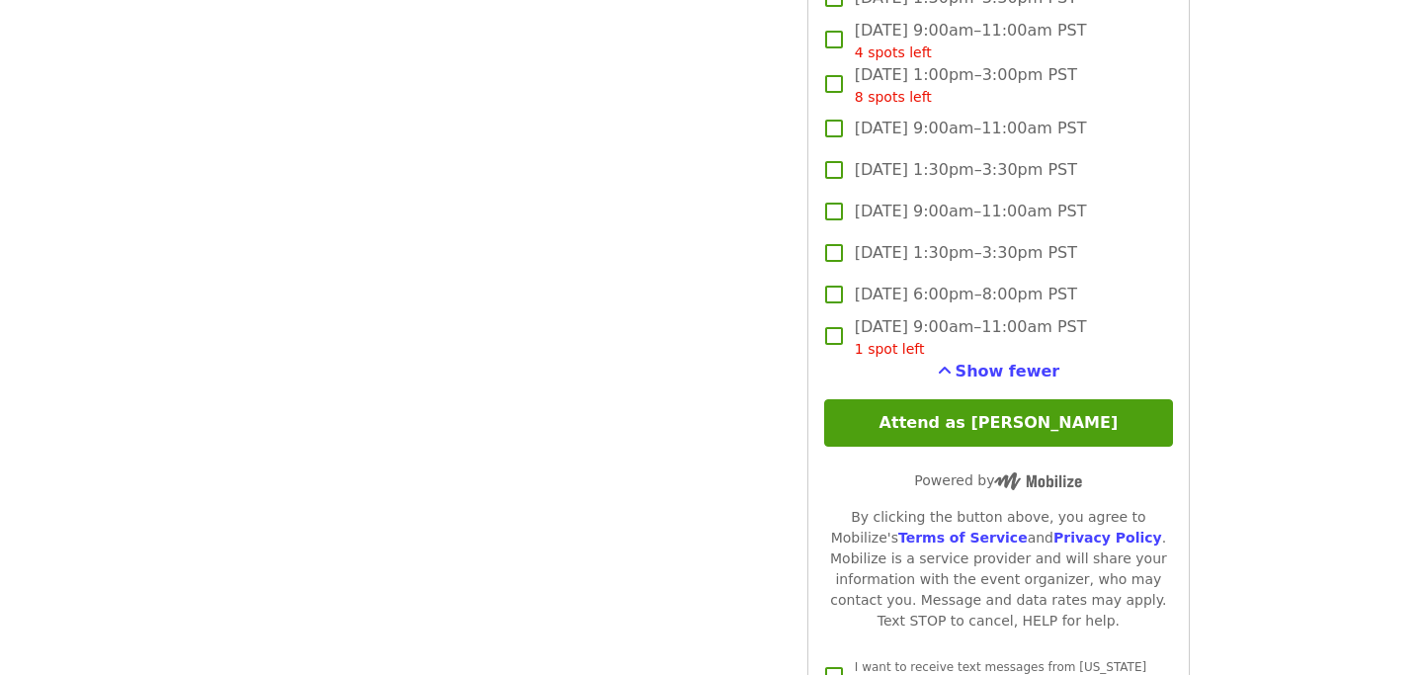
scroll to position [5371, 0]
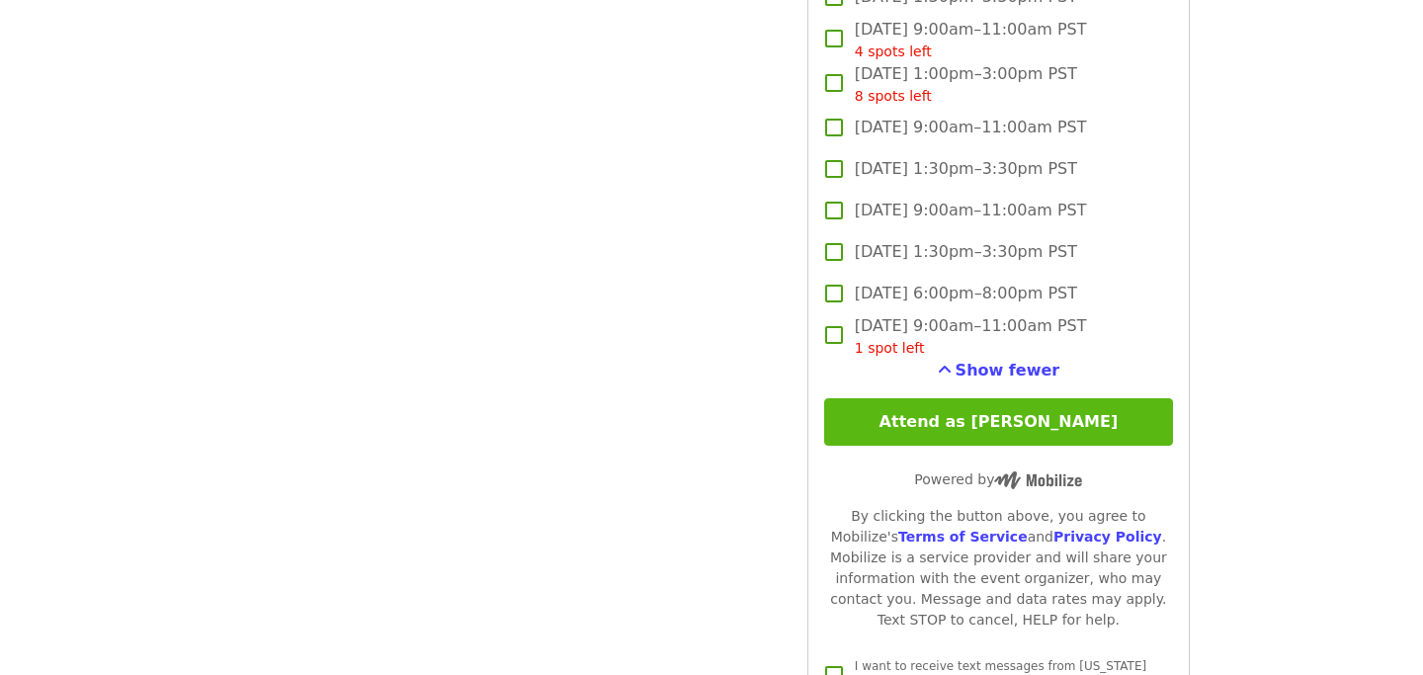
click at [1001, 398] on button "Attend as [PERSON_NAME]" at bounding box center [998, 421] width 349 height 47
